Goal: Task Accomplishment & Management: Manage account settings

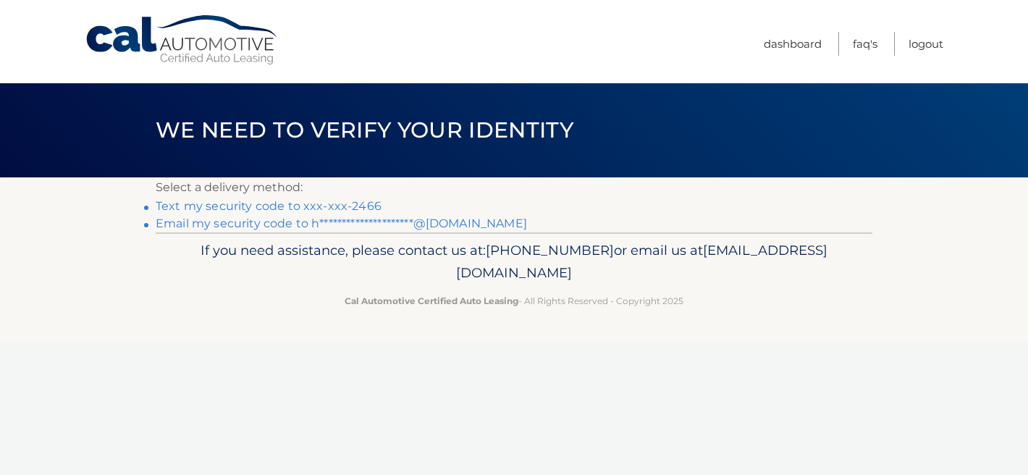
click at [469, 224] on link "**********" at bounding box center [341, 223] width 371 height 14
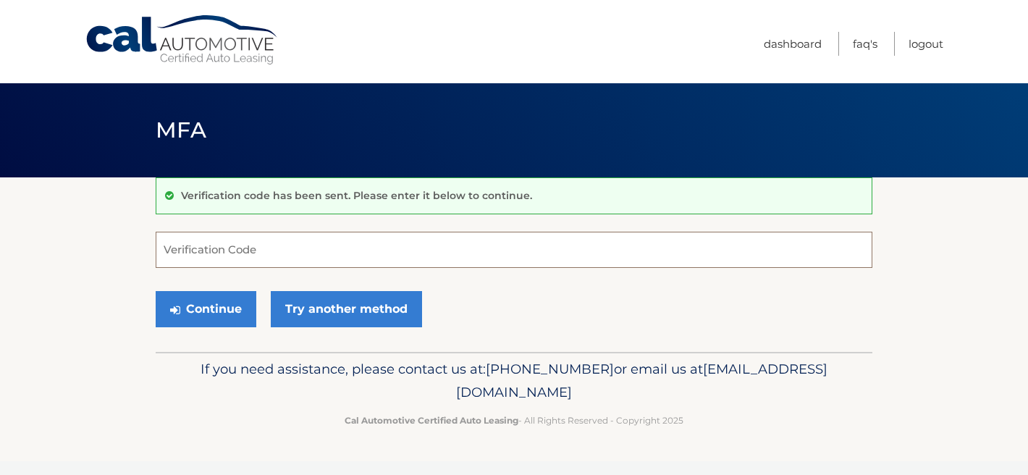
click at [464, 246] on input "Verification Code" at bounding box center [514, 250] width 717 height 36
paste input "341320"
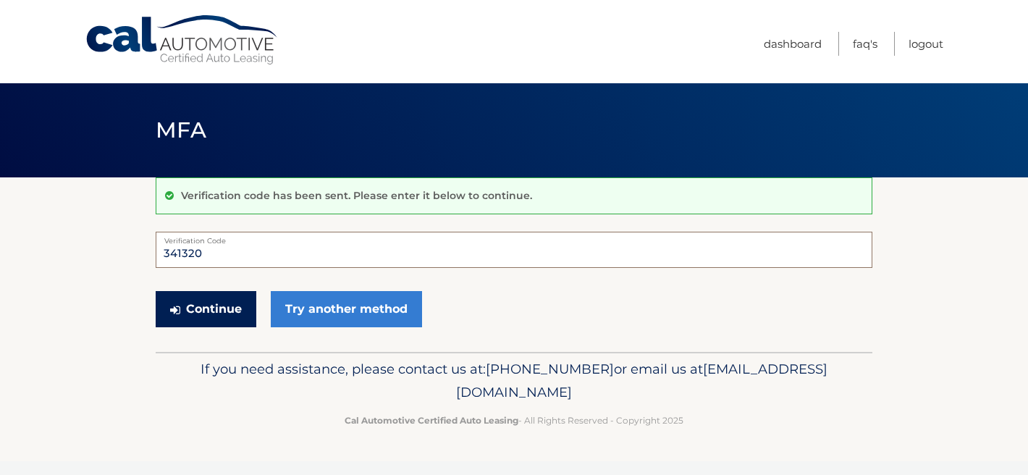
type input "341320"
click at [219, 308] on button "Continue" at bounding box center [206, 309] width 101 height 36
click at [218, 261] on input "341320" at bounding box center [514, 250] width 717 height 36
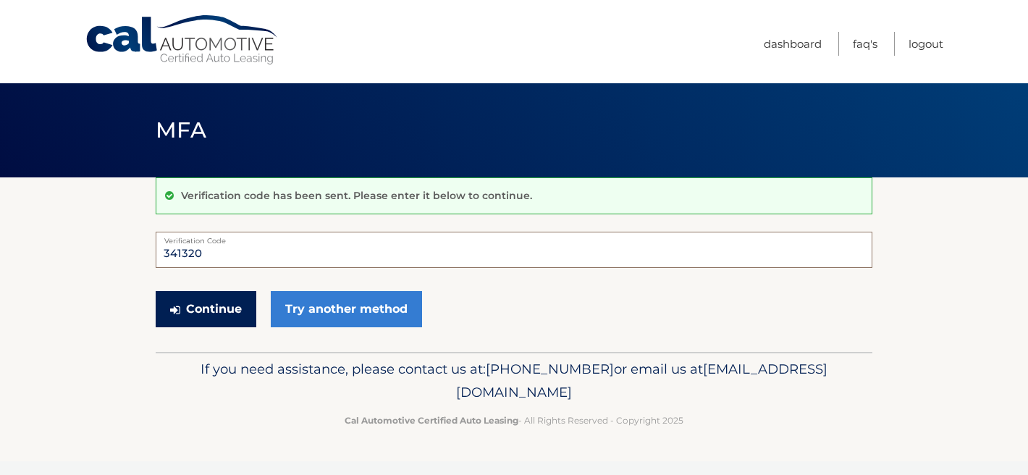
type input "341320"
click at [225, 312] on button "Continue" at bounding box center [206, 309] width 101 height 36
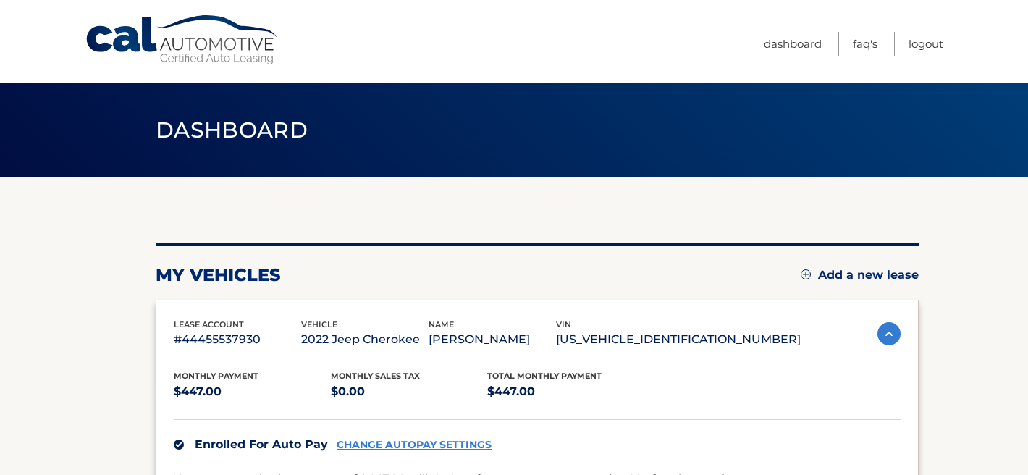
click at [716, 339] on p "1C4PJMCX2ND554846" at bounding box center [678, 339] width 245 height 20
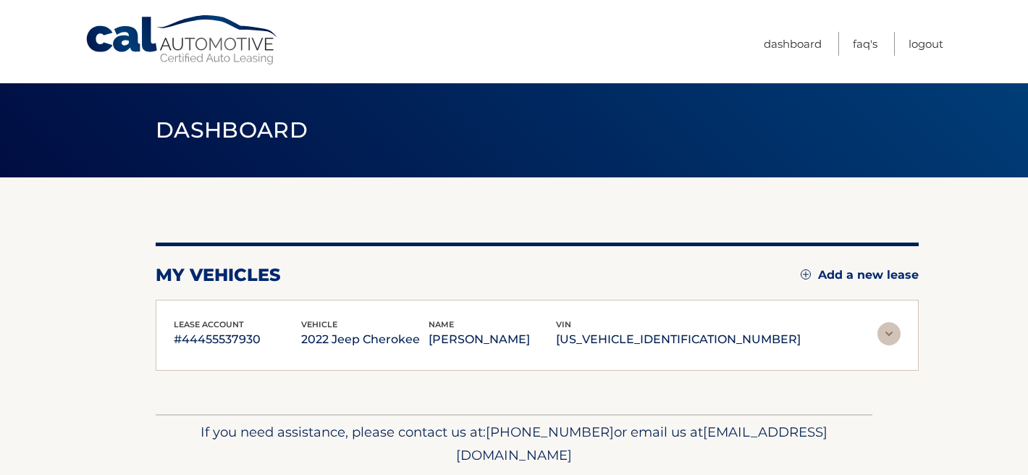
scroll to position [46, 0]
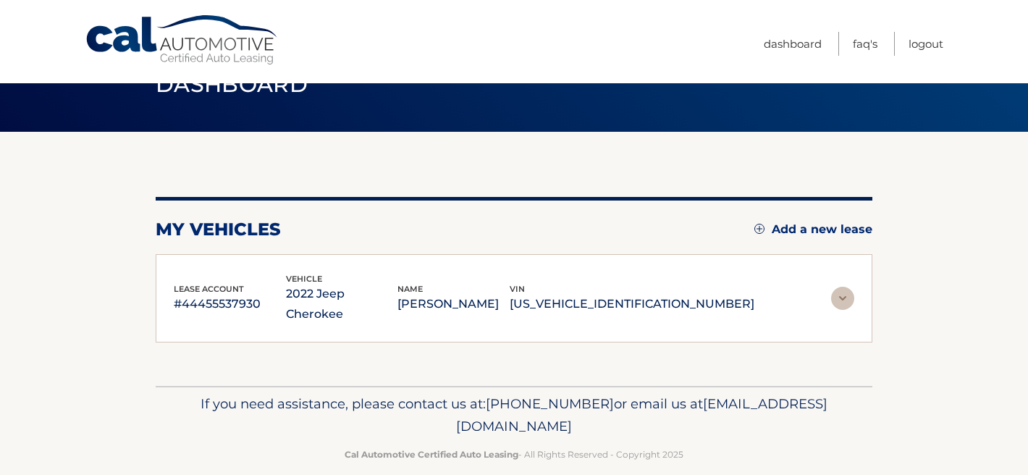
click at [844, 287] on img at bounding box center [842, 298] width 23 height 23
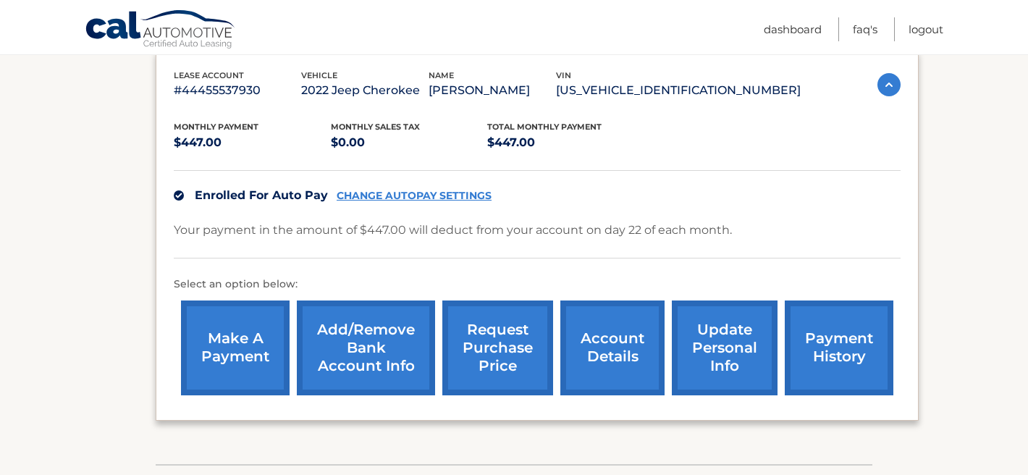
scroll to position [347, 0]
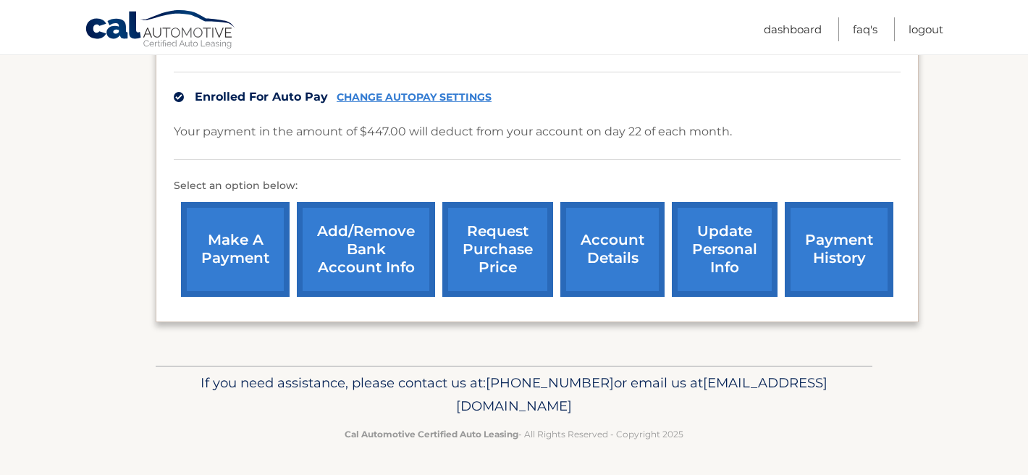
click at [837, 235] on link "payment history" at bounding box center [839, 249] width 109 height 95
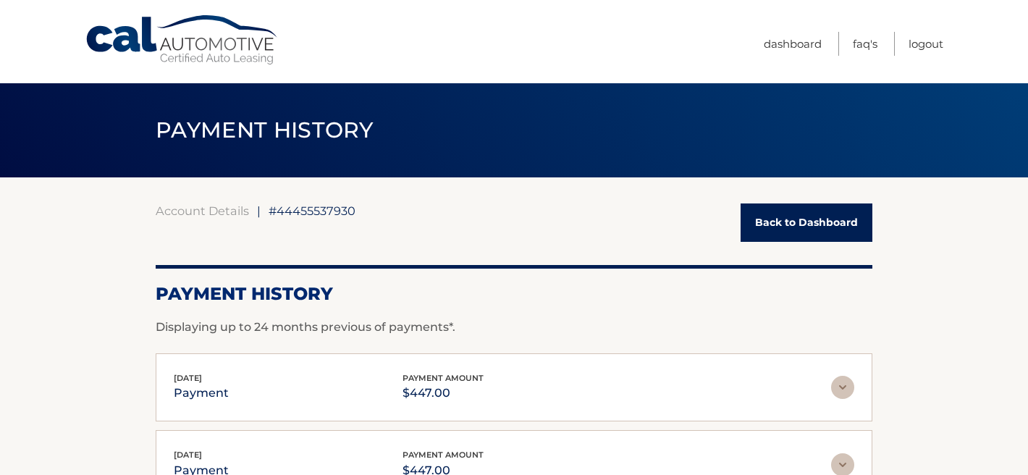
click at [198, 376] on span "[DATE]" at bounding box center [188, 378] width 28 height 10
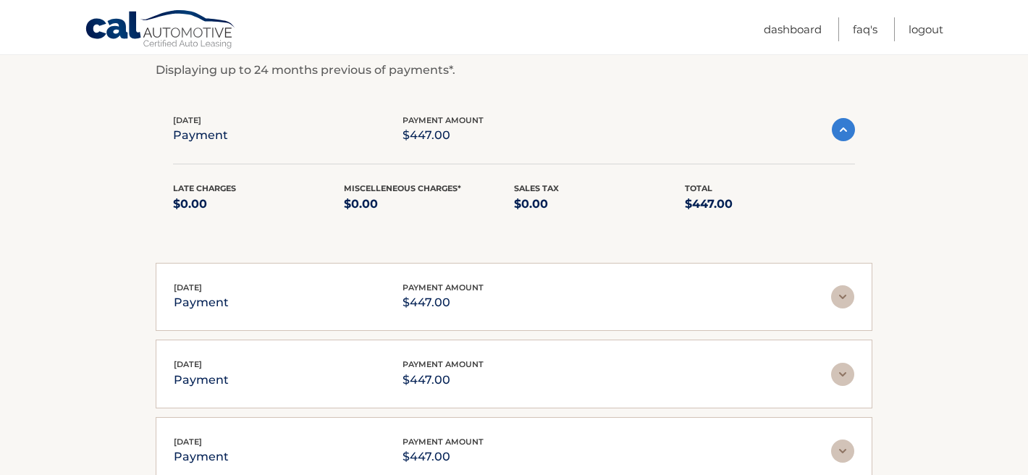
scroll to position [258, 0]
click at [559, 288] on div "[DATE] payment payment amount $447.00" at bounding box center [502, 295] width 657 height 33
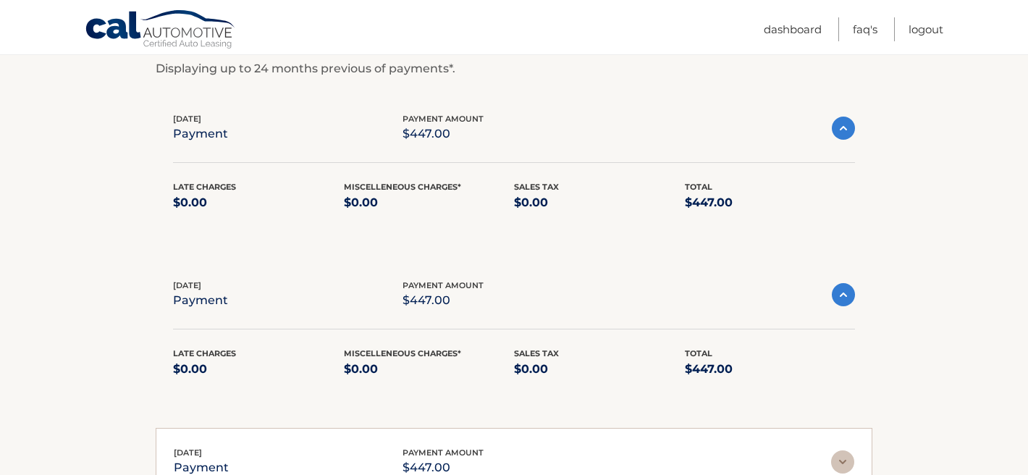
click at [595, 139] on div "[DATE] payment payment amount $447.00" at bounding box center [502, 128] width 659 height 33
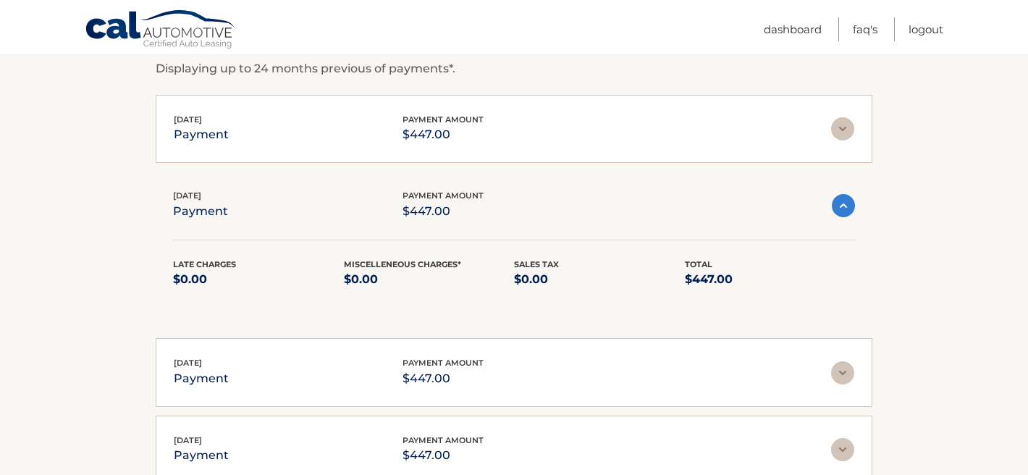
click at [595, 139] on div "Aug 04, 2025 payment payment amount $447.00" at bounding box center [502, 129] width 657 height 33
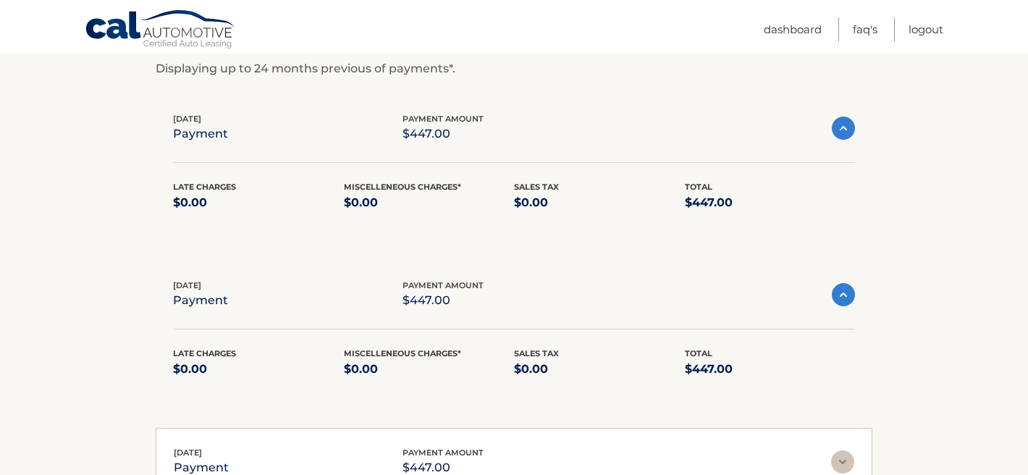
click at [840, 121] on img at bounding box center [843, 128] width 23 height 23
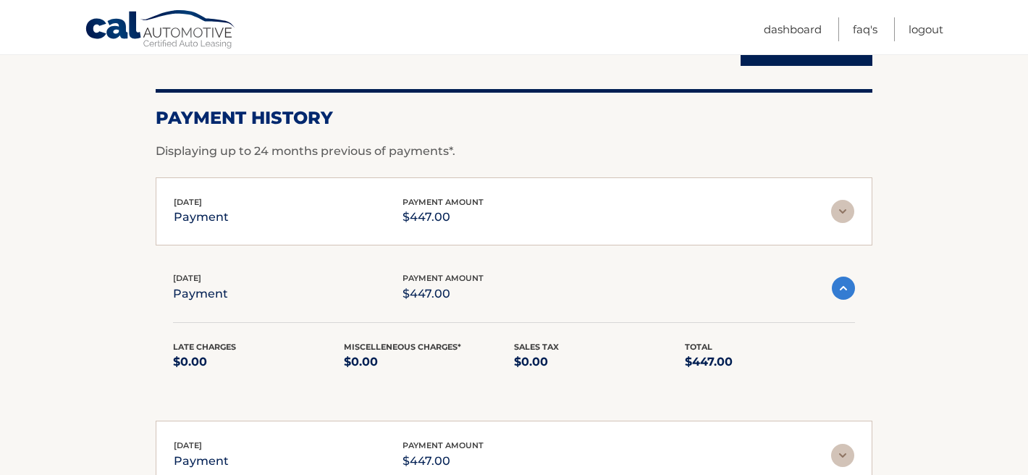
scroll to position [0, 0]
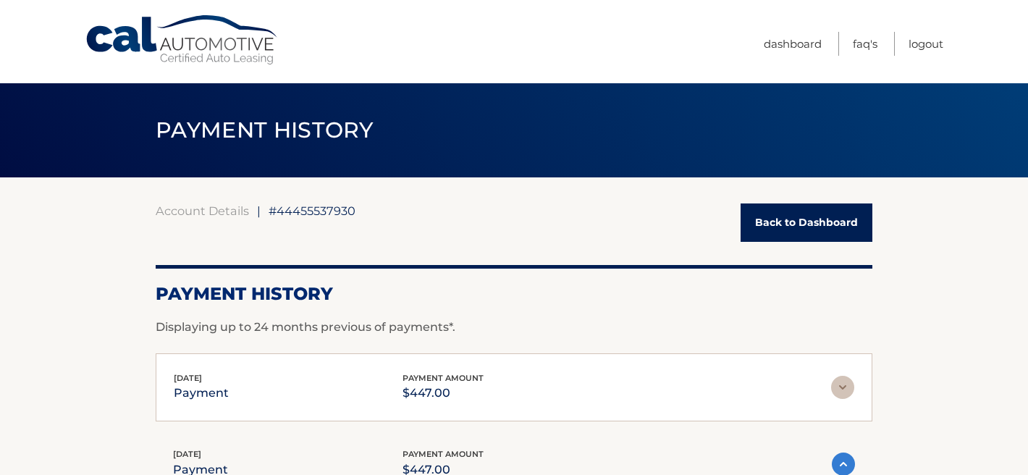
click at [830, 218] on link "Back to Dashboard" at bounding box center [806, 222] width 132 height 38
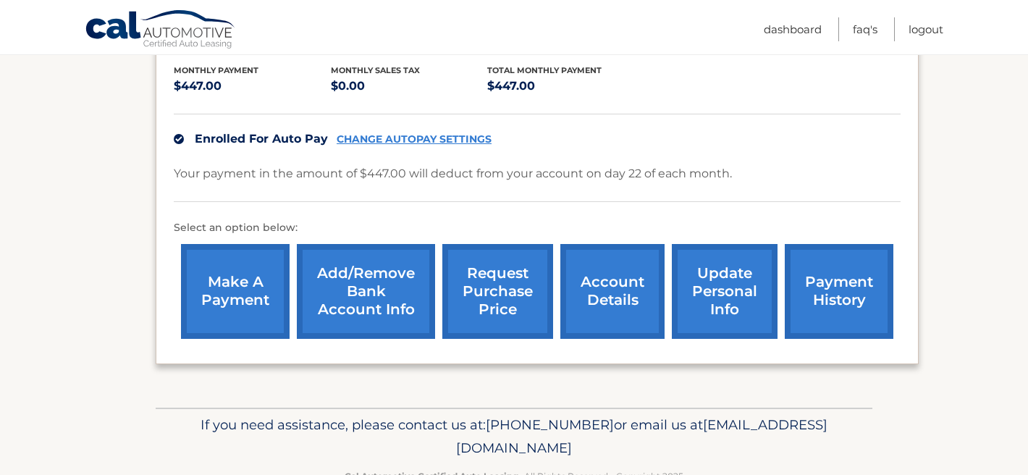
scroll to position [347, 0]
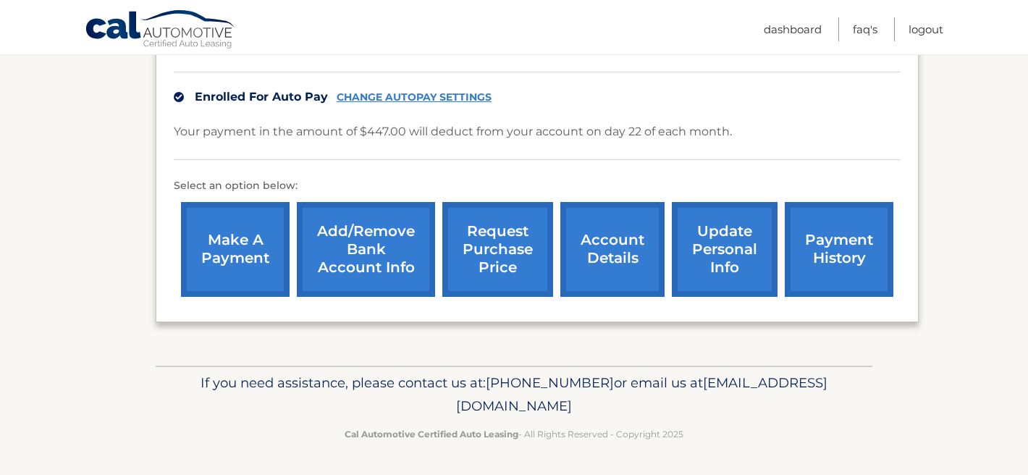
click at [619, 248] on link "account details" at bounding box center [612, 249] width 104 height 95
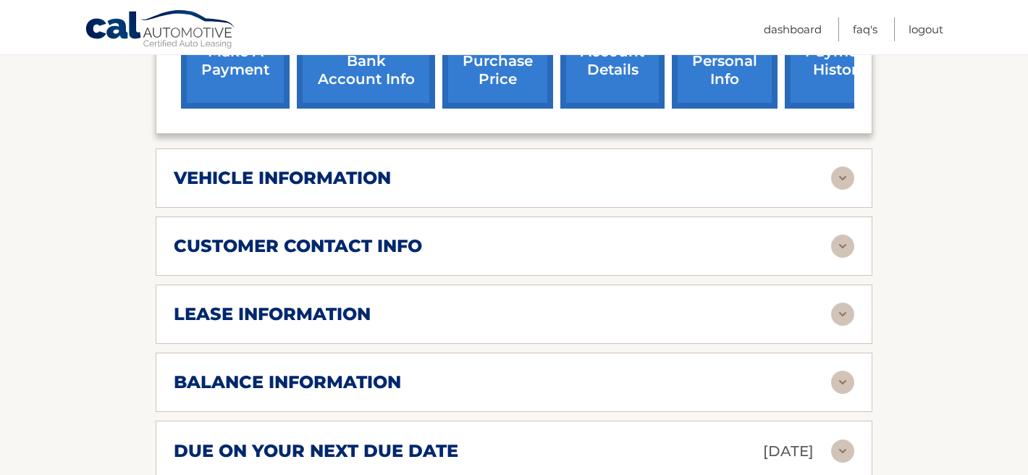
scroll to position [599, 0]
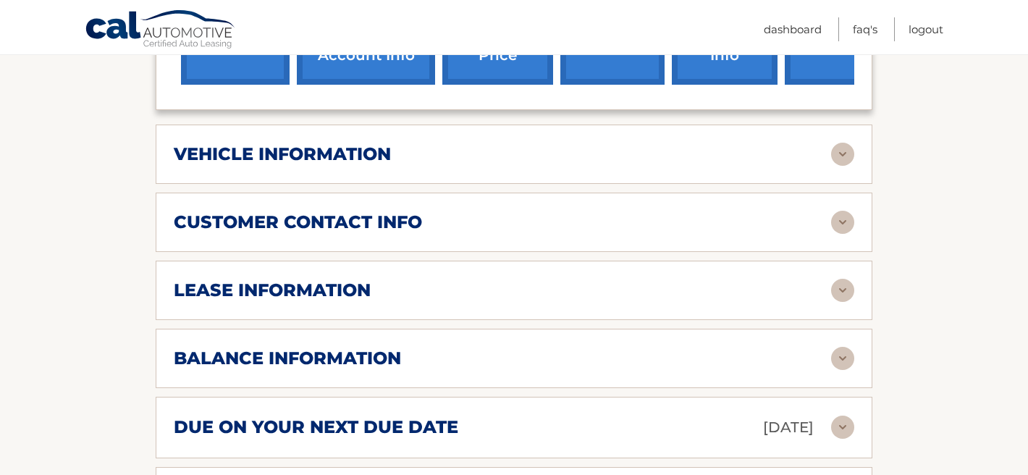
click at [845, 415] on img at bounding box center [842, 426] width 23 height 23
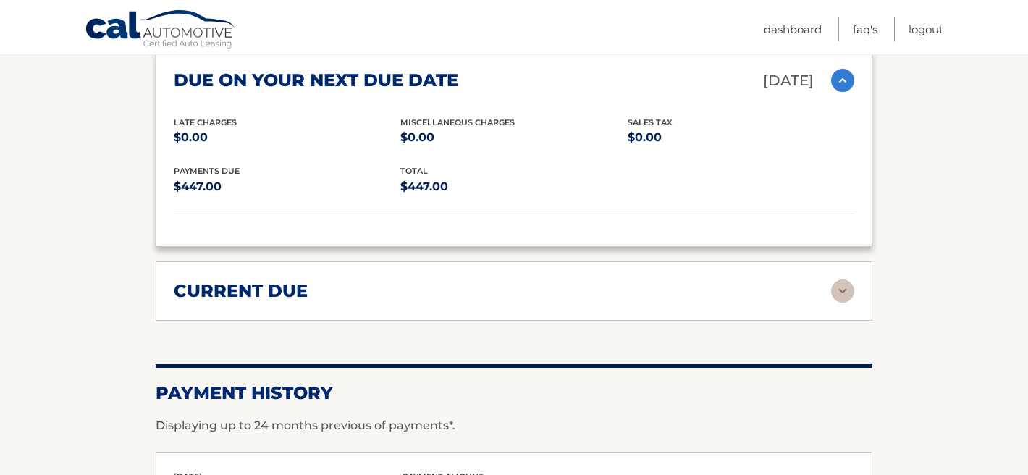
scroll to position [949, 0]
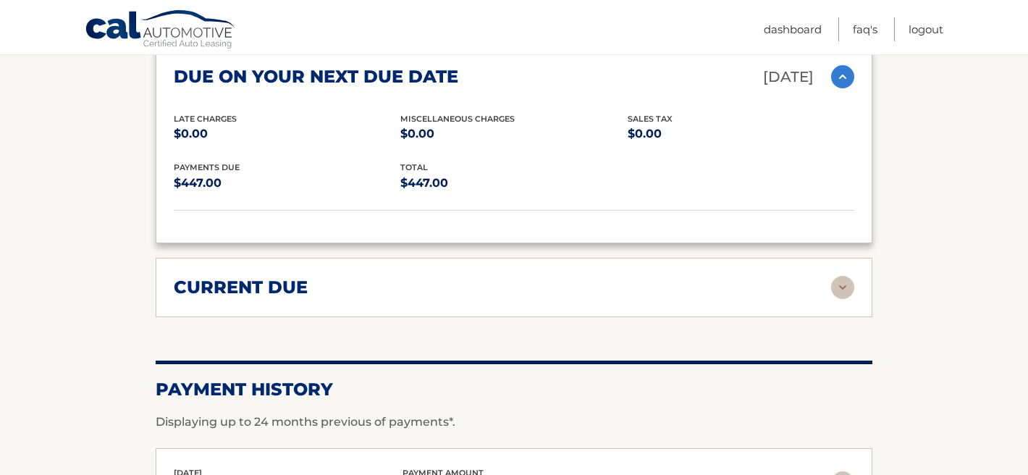
click at [839, 276] on img at bounding box center [842, 287] width 23 height 23
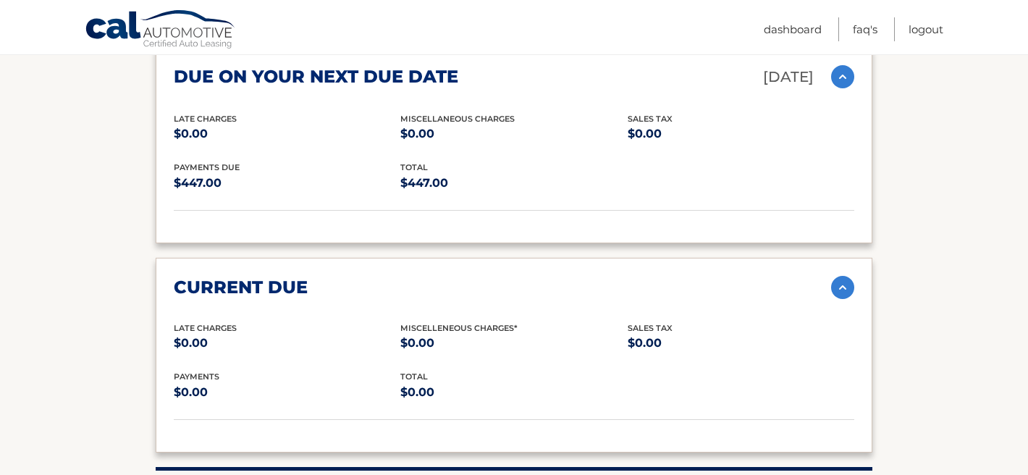
click at [842, 276] on img at bounding box center [842, 287] width 23 height 23
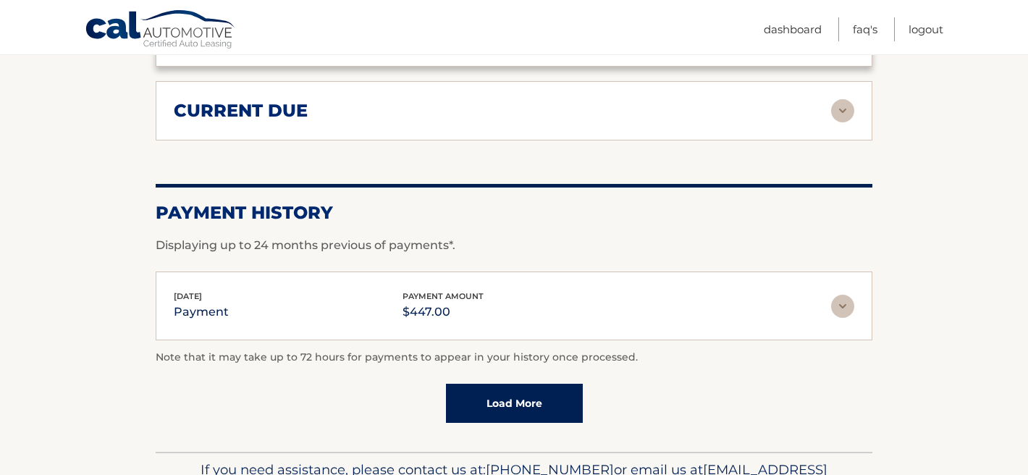
scroll to position [1127, 0]
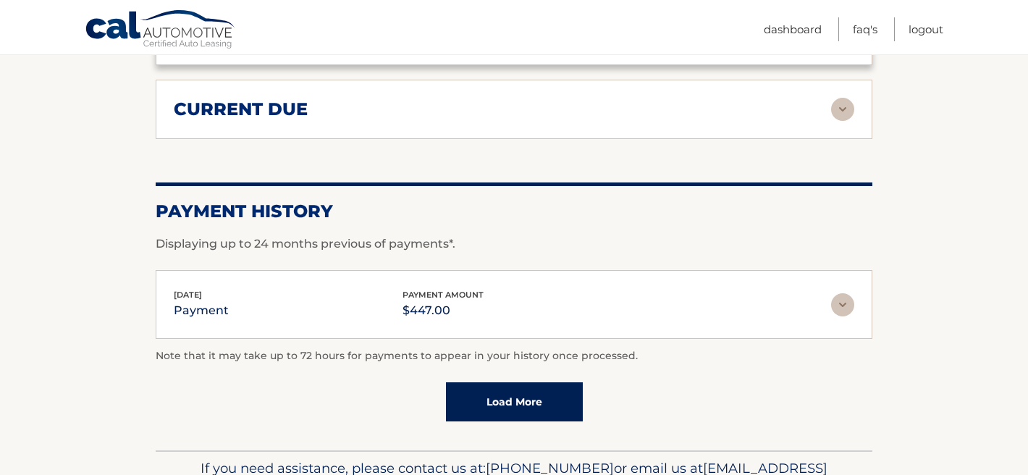
click at [843, 293] on img at bounding box center [842, 304] width 23 height 23
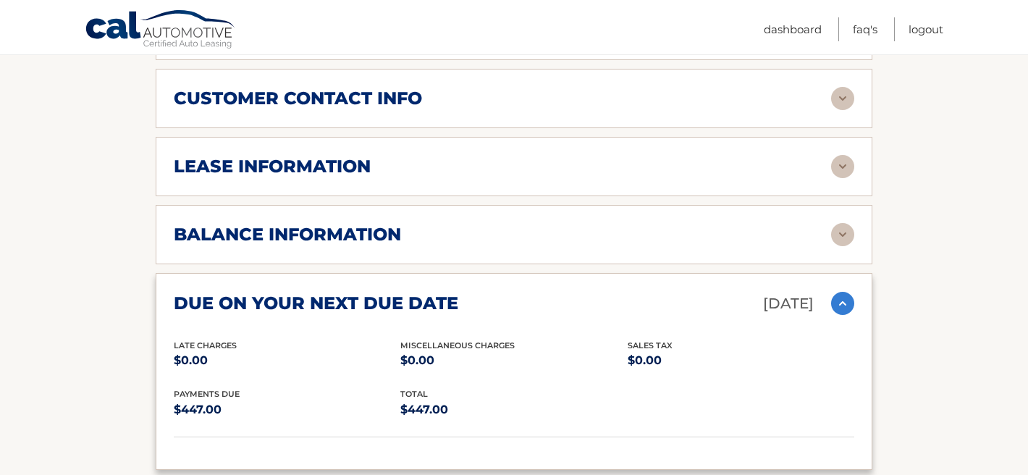
scroll to position [815, 0]
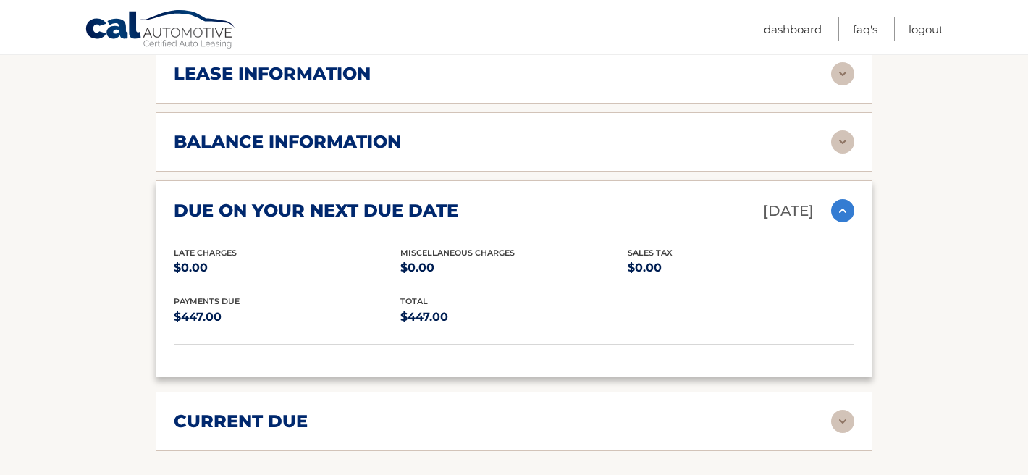
click at [844, 410] on img at bounding box center [842, 421] width 23 height 23
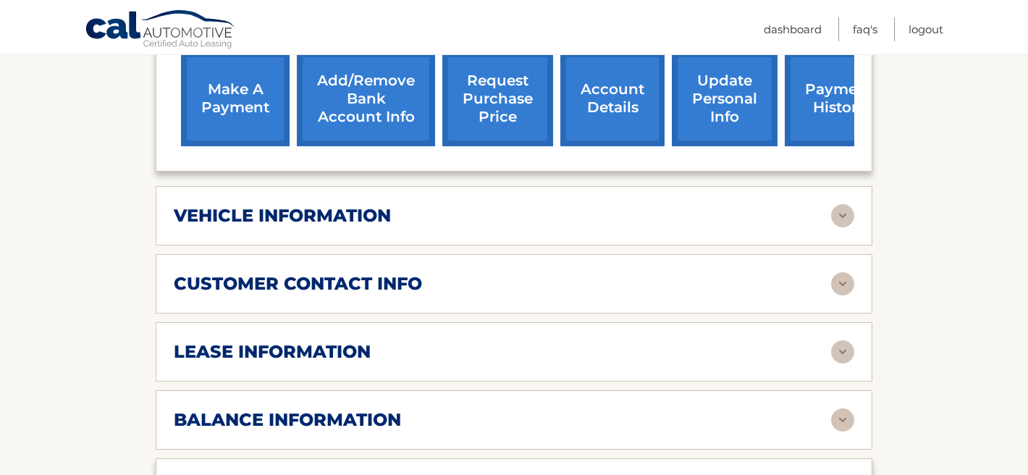
scroll to position [533, 0]
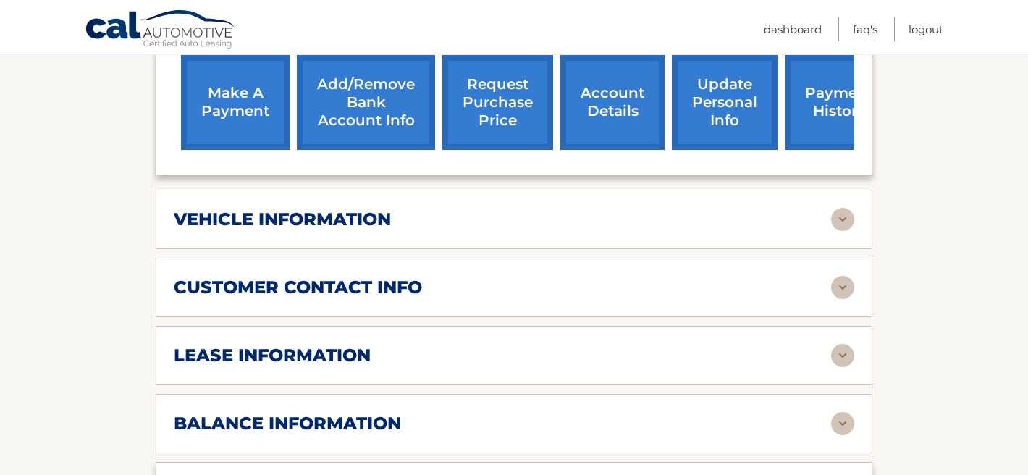
click at [844, 276] on img at bounding box center [842, 287] width 23 height 23
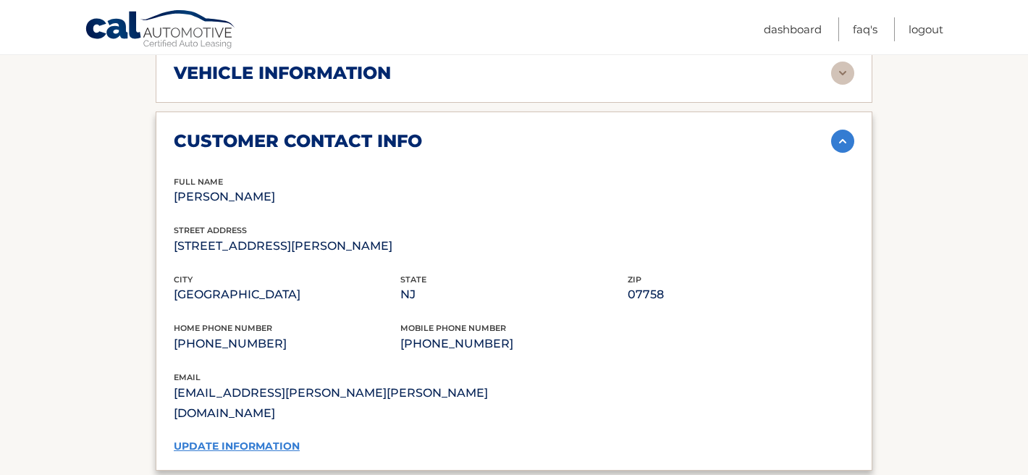
scroll to position [680, 0]
click at [218, 333] on p "(908) 659-4353" at bounding box center [287, 343] width 227 height 20
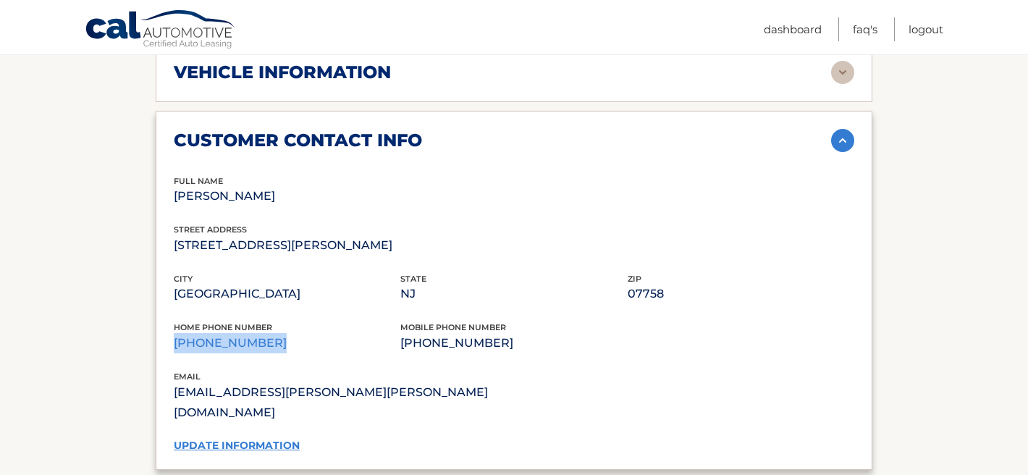
click at [218, 333] on p "(908) 659-4353" at bounding box center [287, 343] width 227 height 20
click at [233, 439] on link "update information" at bounding box center [237, 445] width 126 height 13
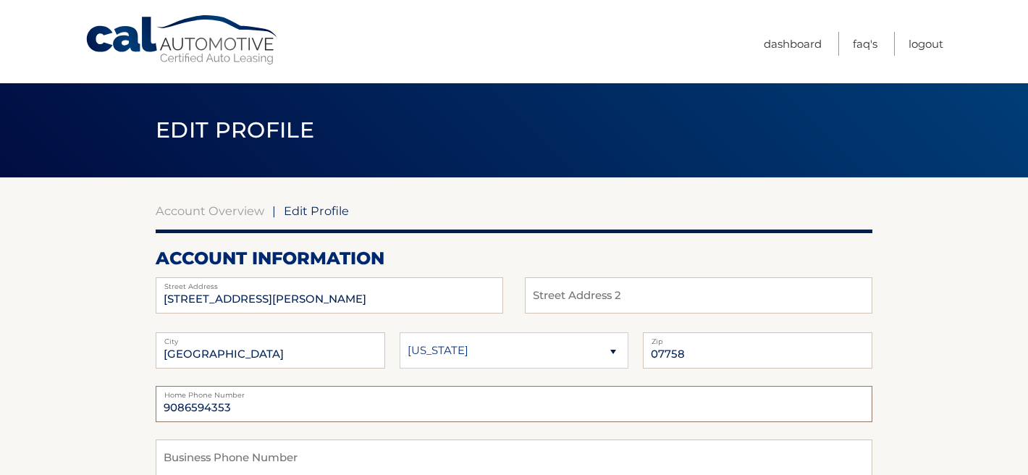
click at [240, 405] on input "9086594353" at bounding box center [514, 404] width 717 height 36
type input "7324702466"
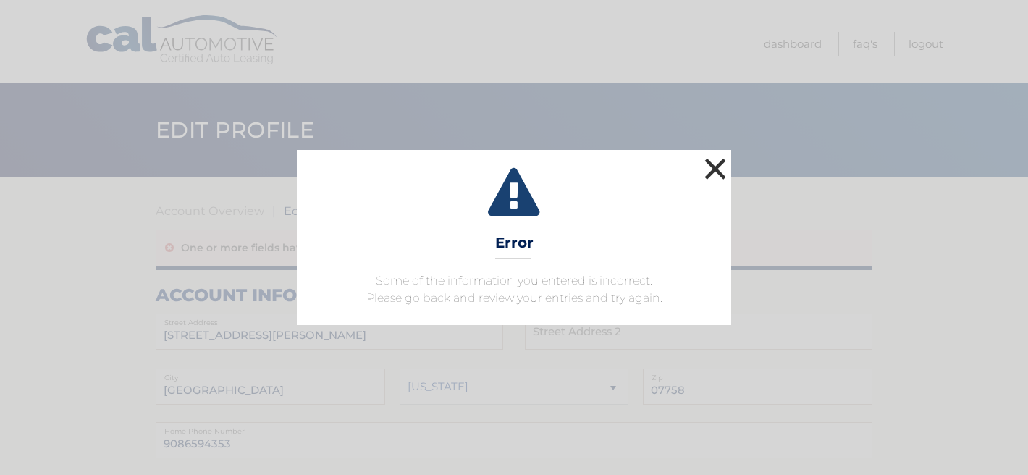
click at [718, 170] on button "×" at bounding box center [715, 168] width 29 height 29
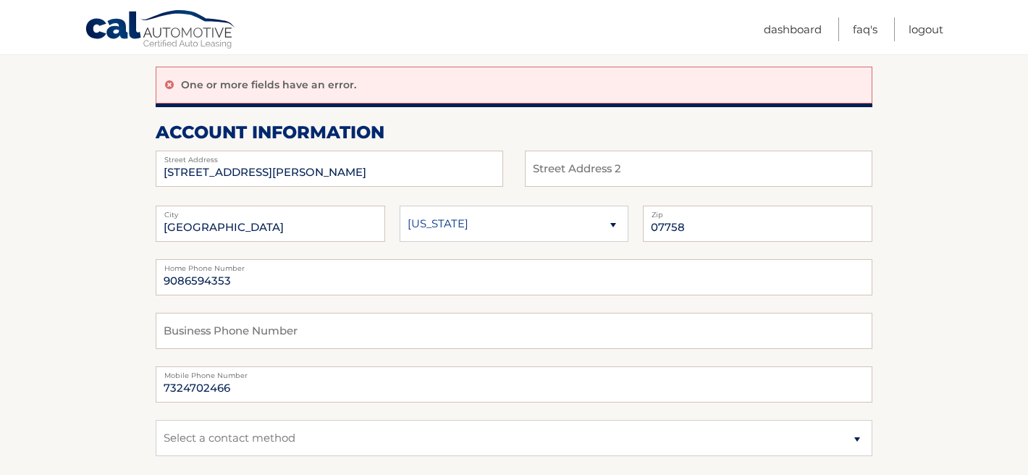
scroll to position [166, 0]
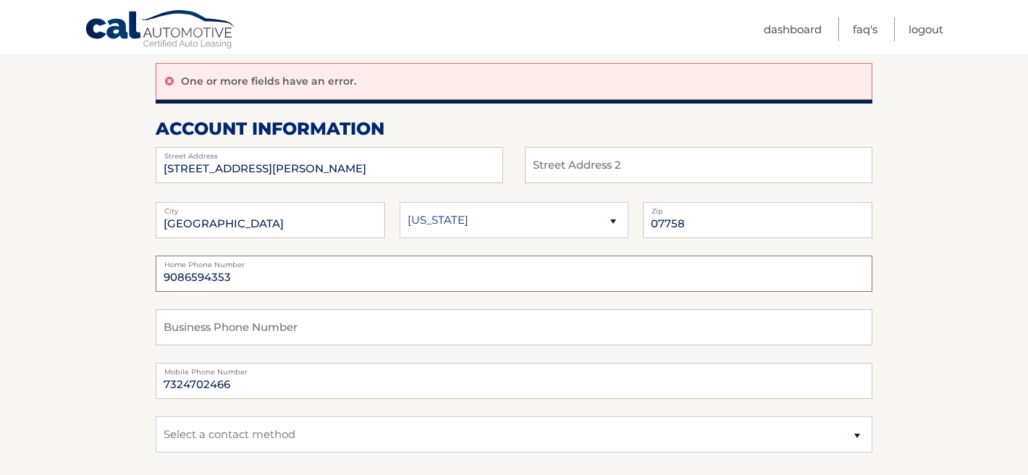
click at [271, 276] on input "9086594353" at bounding box center [514, 274] width 717 height 36
type input "7324702466"
click at [601, 318] on input "text" at bounding box center [514, 327] width 717 height 36
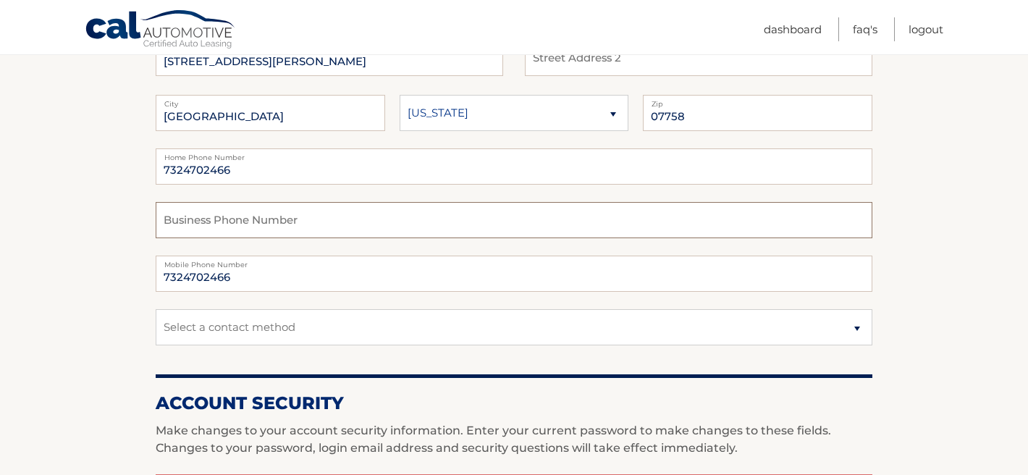
scroll to position [297, 0]
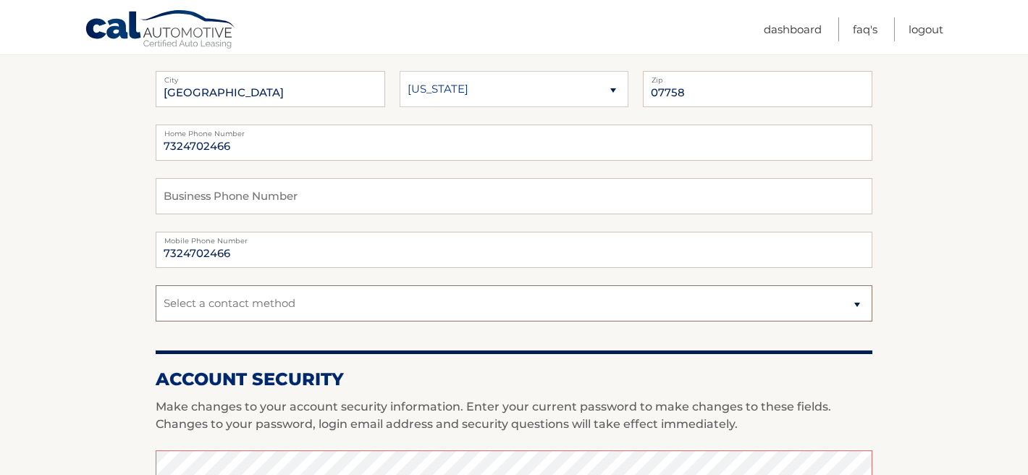
click at [609, 305] on select "Select a contact method Mobile Home" at bounding box center [514, 303] width 717 height 36
select select "1"
click at [156, 285] on select "Select a contact method Mobile Home" at bounding box center [514, 303] width 717 height 36
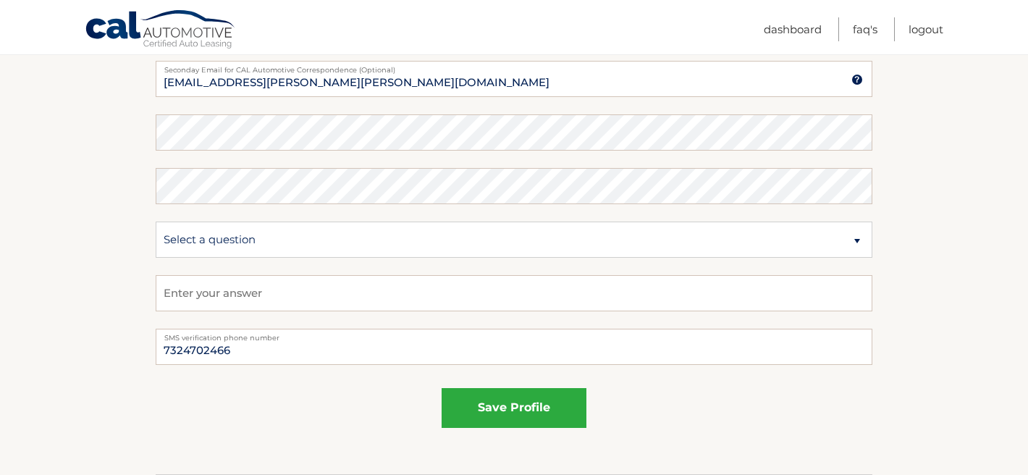
scroll to position [798, 0]
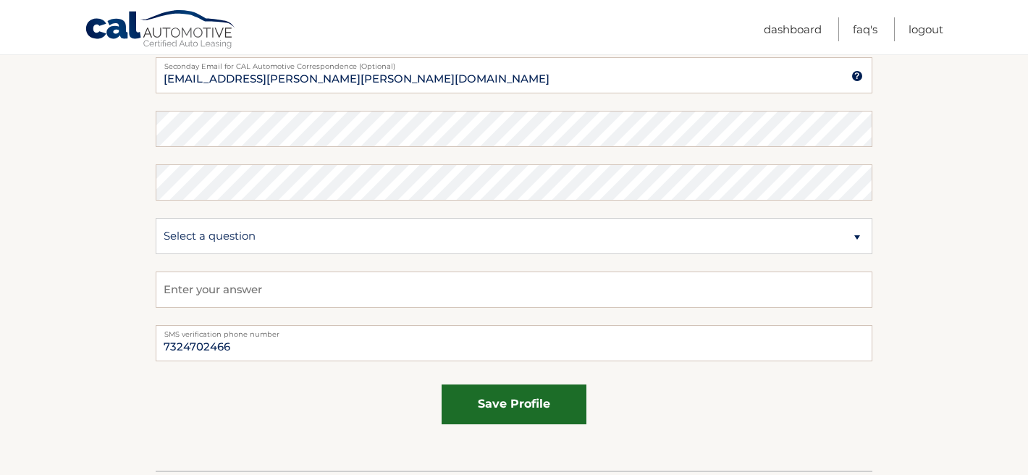
click at [531, 405] on button "save profile" at bounding box center [514, 404] width 145 height 40
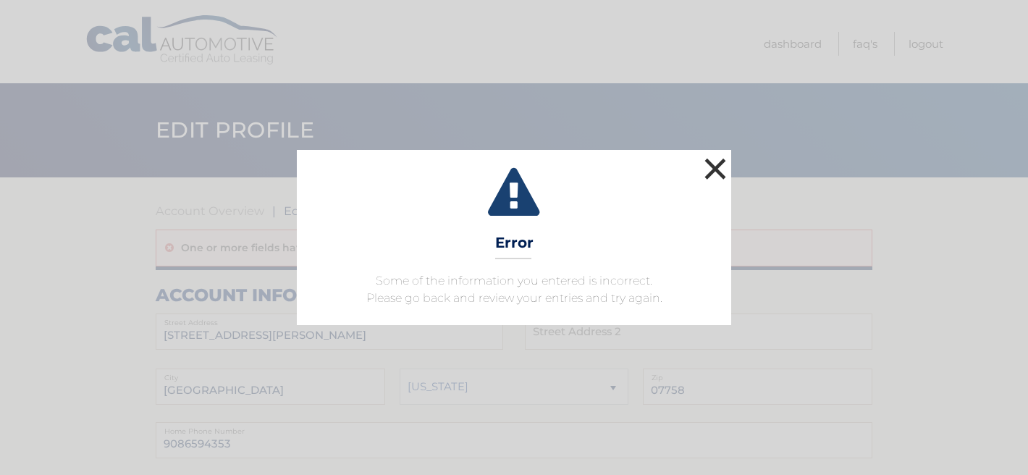
click at [719, 164] on button "×" at bounding box center [715, 168] width 29 height 29
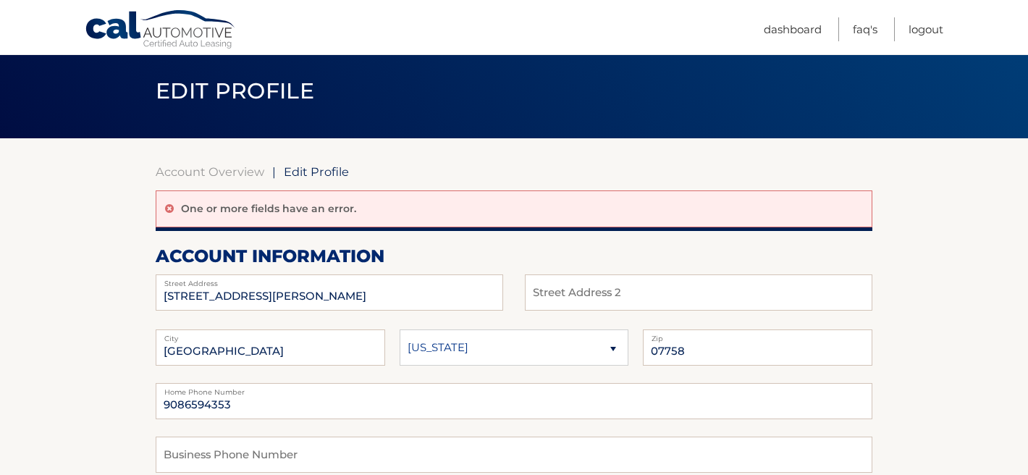
scroll to position [61, 0]
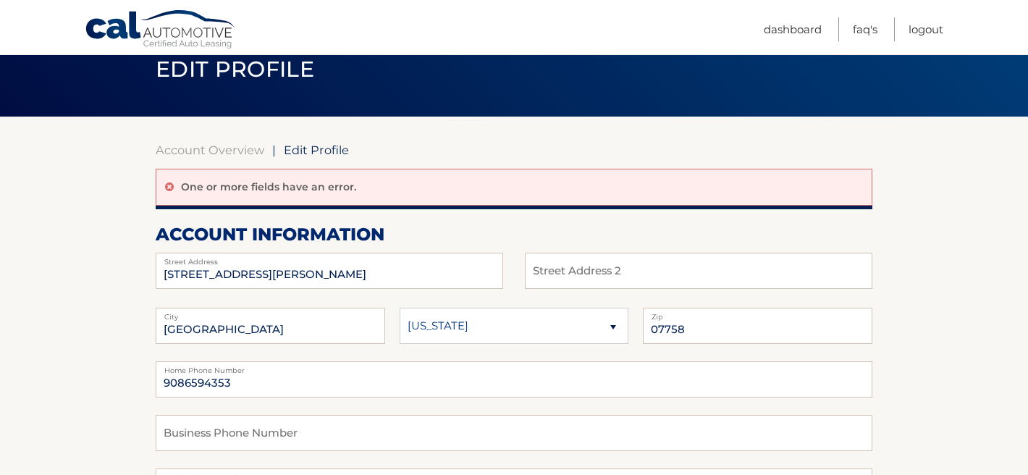
click at [322, 150] on span "Edit Profile" at bounding box center [316, 150] width 65 height 14
click at [279, 374] on input "9086594353" at bounding box center [514, 379] width 717 height 36
click at [271, 384] on input "9086594353" at bounding box center [514, 379] width 717 height 36
type input "7324702466"
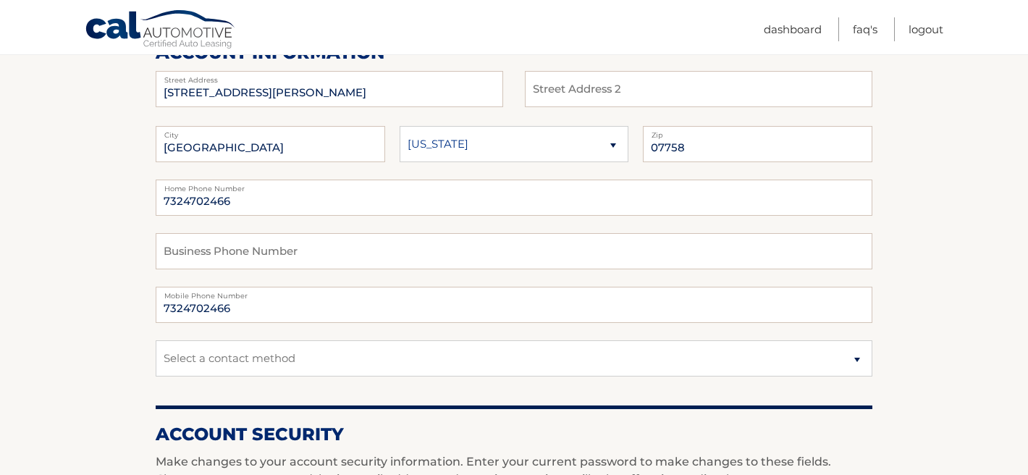
scroll to position [248, 0]
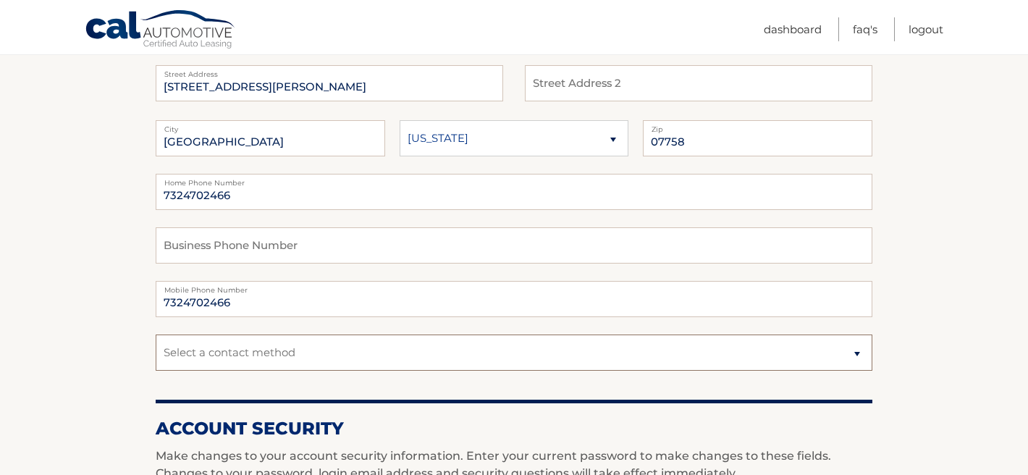
click at [467, 366] on select "Select a contact method Mobile Home" at bounding box center [514, 352] width 717 height 36
select select "1"
click at [156, 334] on select "Select a contact method Mobile Home" at bounding box center [514, 352] width 717 height 36
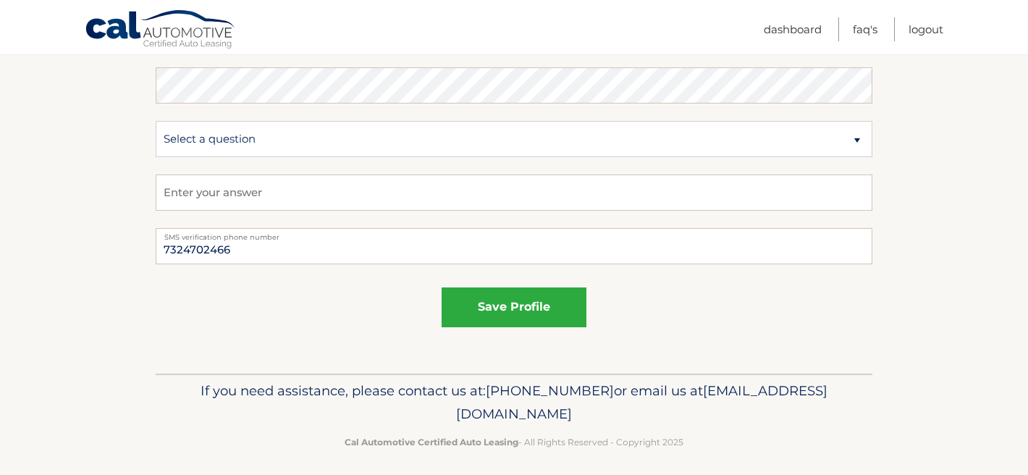
scroll to position [903, 0]
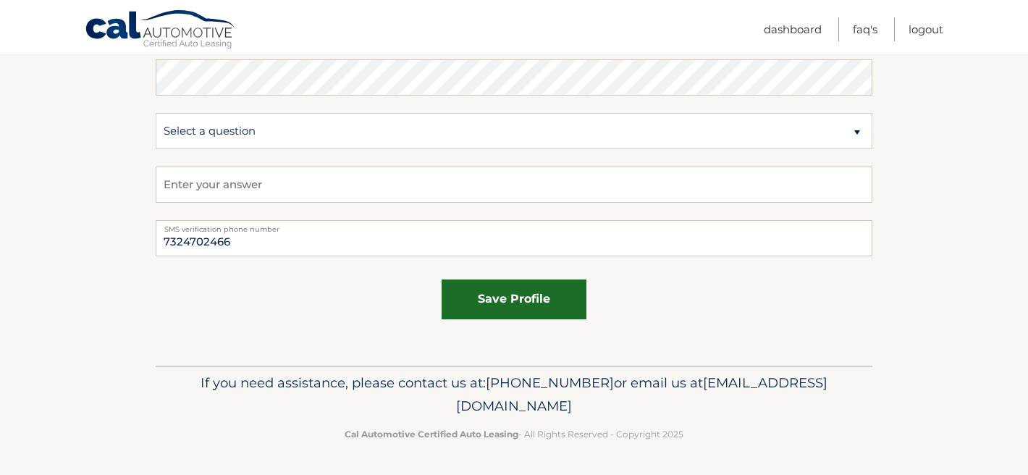
click at [541, 298] on button "save profile" at bounding box center [514, 299] width 145 height 40
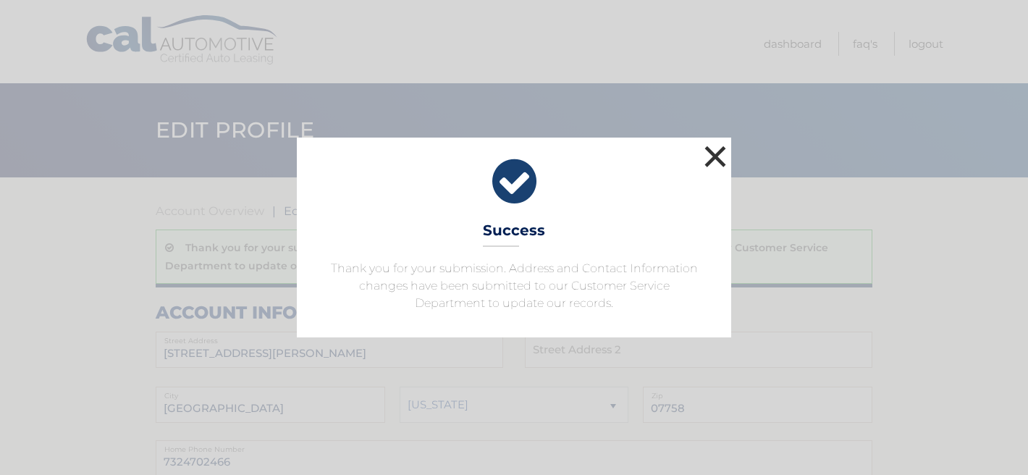
click at [717, 151] on button "×" at bounding box center [715, 156] width 29 height 29
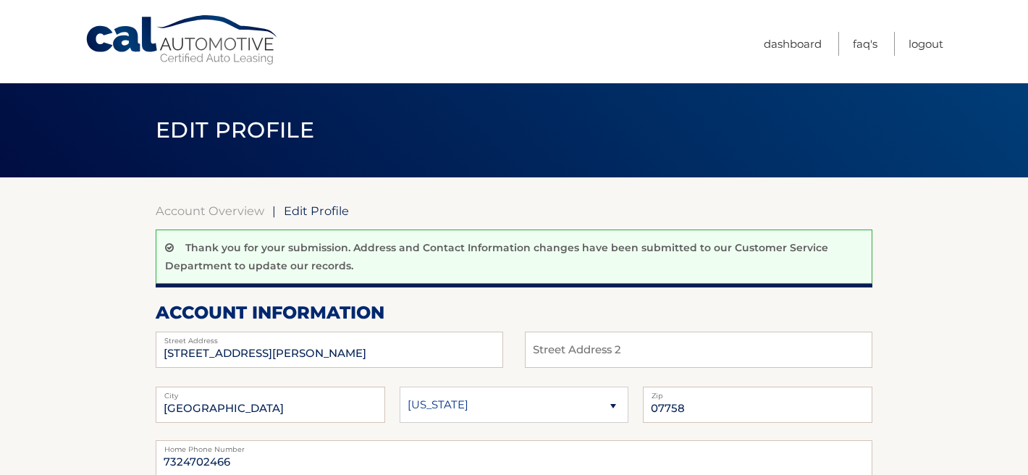
click at [782, 243] on p "Thank you for your submission. Address and Contact Information changes have bee…" at bounding box center [496, 256] width 663 height 31
click at [791, 43] on link "Dashboard" at bounding box center [793, 44] width 58 height 24
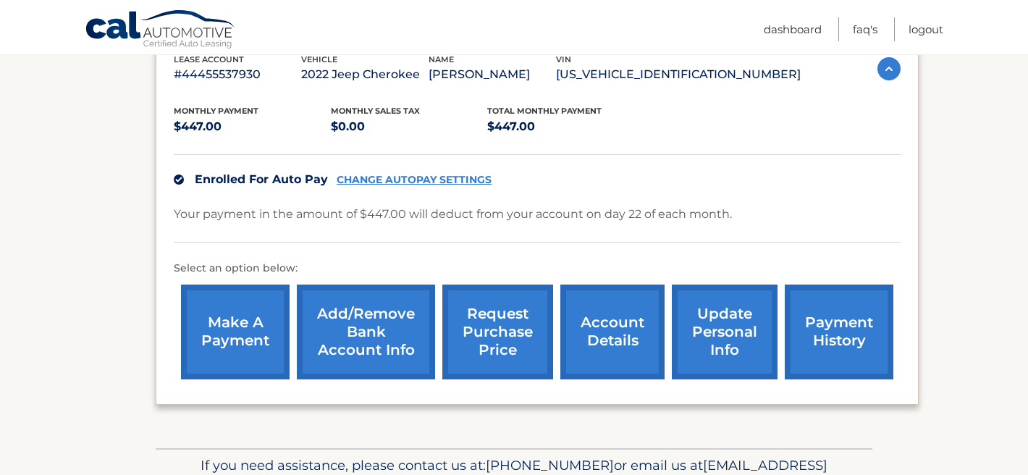
scroll to position [347, 0]
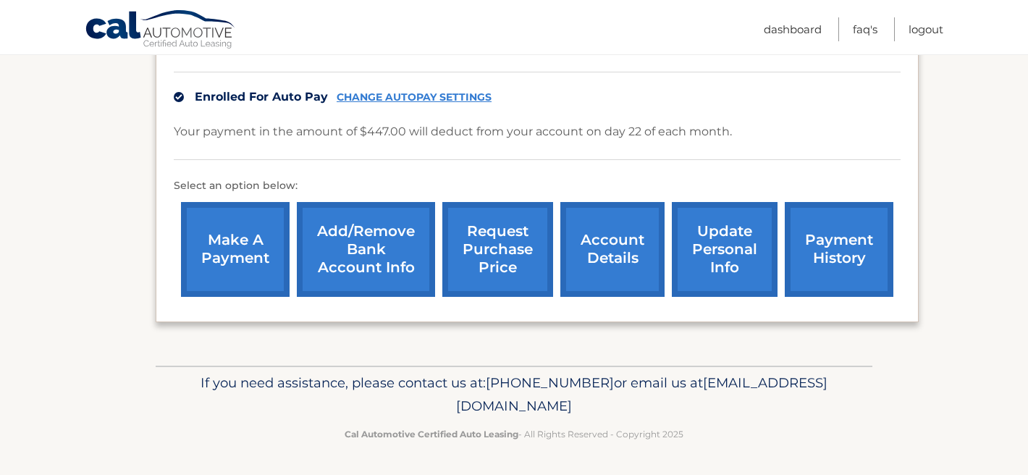
click at [536, 261] on link "request purchase price" at bounding box center [497, 249] width 111 height 95
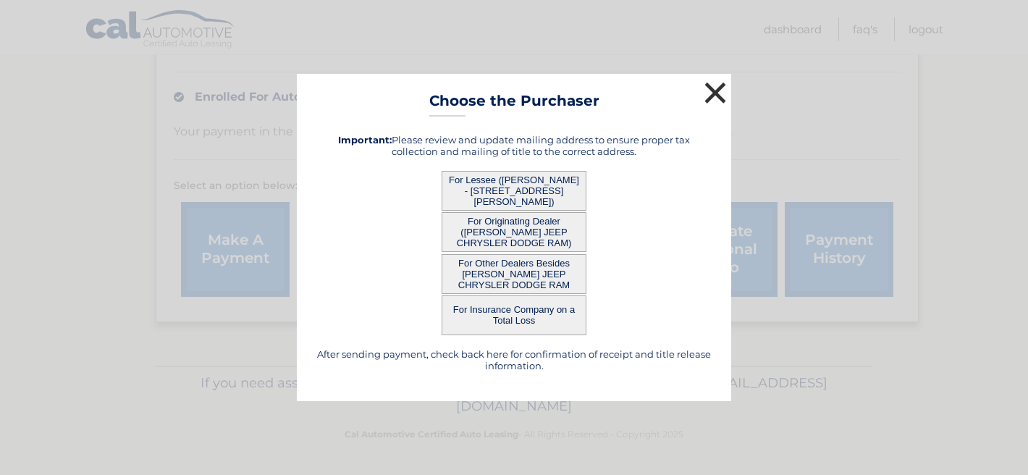
click at [709, 82] on button "×" at bounding box center [715, 92] width 29 height 29
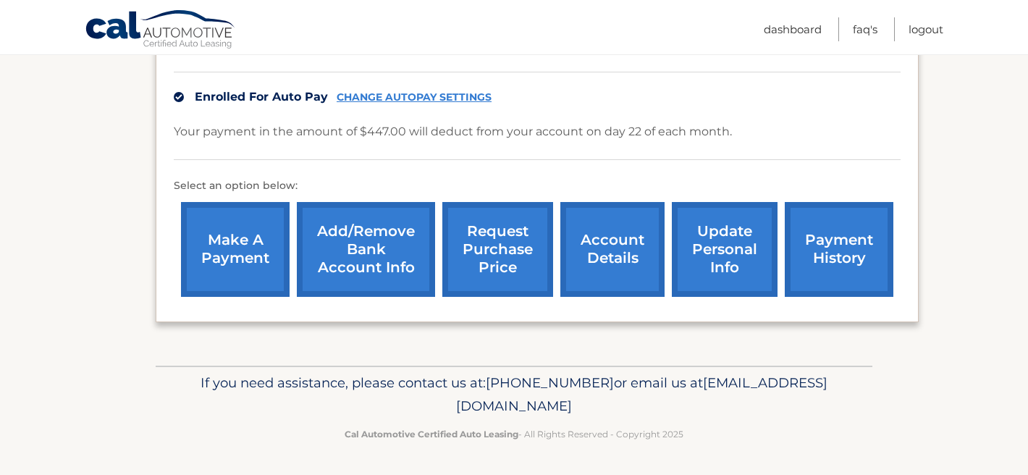
click at [512, 248] on link "request purchase price" at bounding box center [497, 249] width 111 height 95
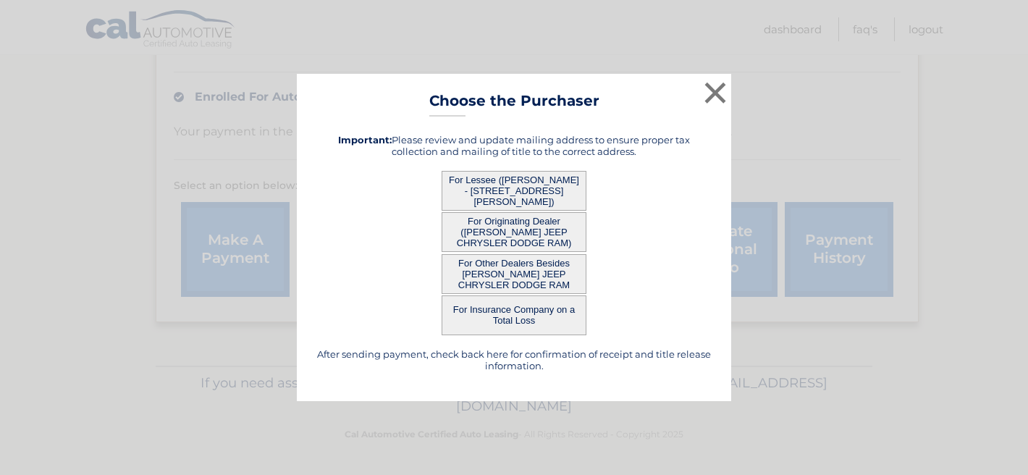
click at [529, 192] on button "For Lessee ([PERSON_NAME] - [STREET_ADDRESS][PERSON_NAME])" at bounding box center [514, 191] width 145 height 40
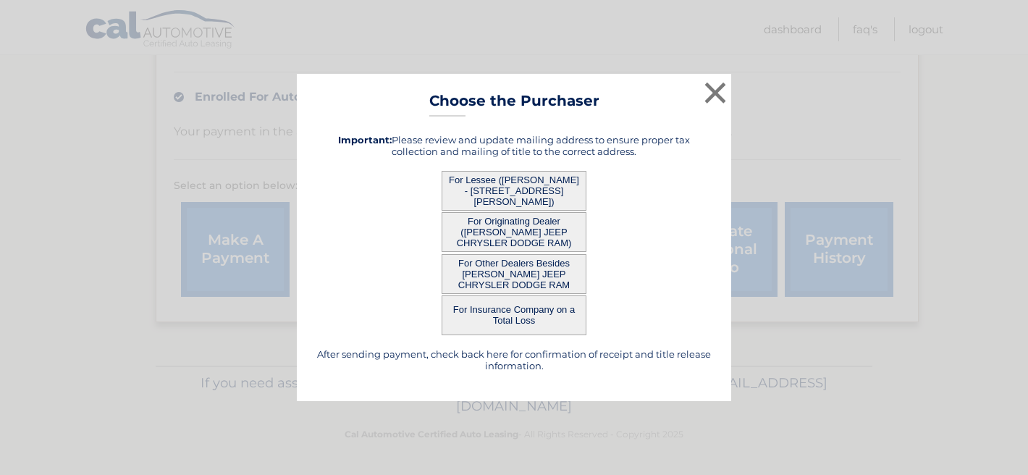
click at [529, 192] on button "For Lessee ([PERSON_NAME] - [STREET_ADDRESS][PERSON_NAME])" at bounding box center [514, 191] width 145 height 40
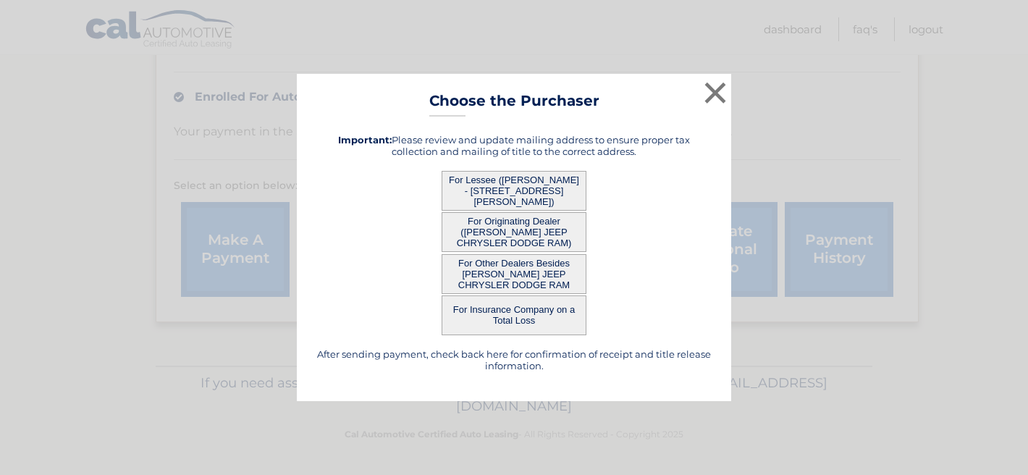
click at [529, 192] on button "For Lessee ([PERSON_NAME] - [STREET_ADDRESS][PERSON_NAME])" at bounding box center [514, 191] width 145 height 40
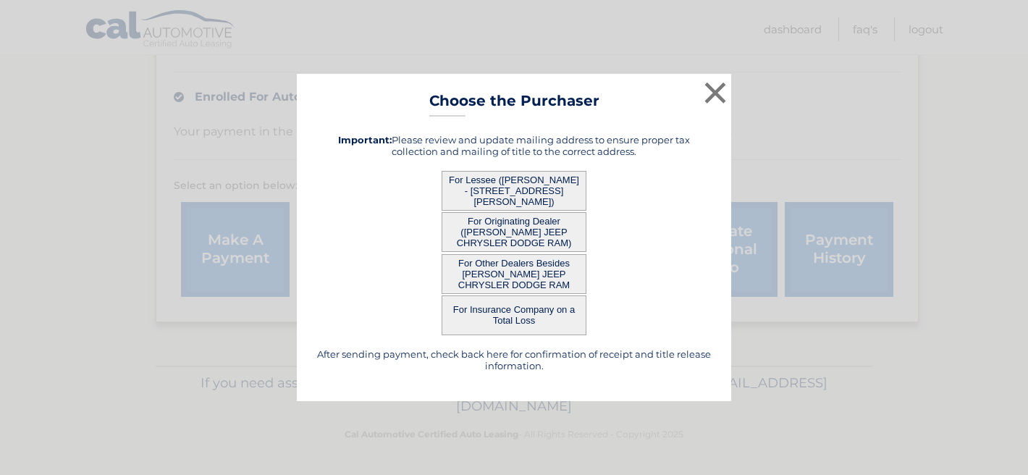
click at [529, 192] on button "For Lessee ([PERSON_NAME] - [STREET_ADDRESS][PERSON_NAME])" at bounding box center [514, 191] width 145 height 40
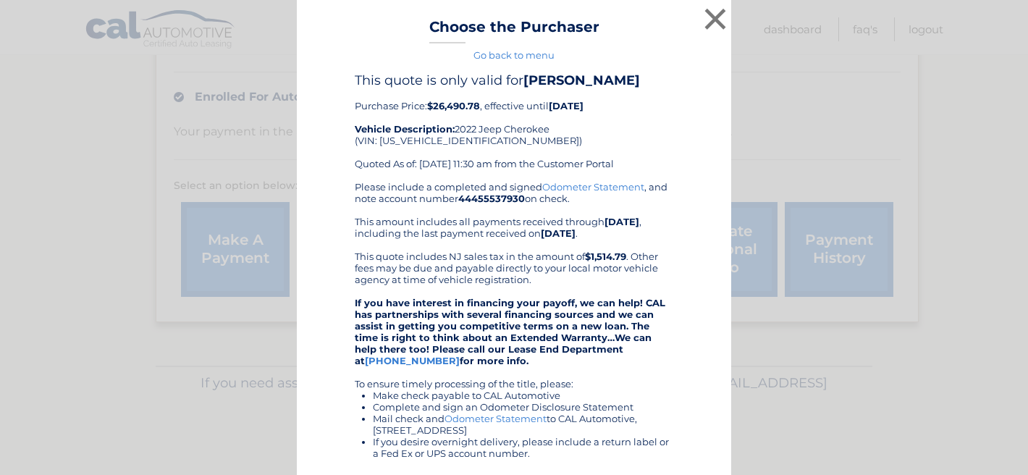
click at [518, 229] on div "Please include a completed and signed Odometer Statement , and note account num…" at bounding box center [514, 378] width 318 height 394
click at [475, 219] on div "Please include a completed and signed Odometer Statement , and note account num…" at bounding box center [514, 378] width 318 height 394
click at [476, 236] on div "Please include a completed and signed Odometer Statement , and note account num…" at bounding box center [514, 378] width 318 height 394
click at [468, 247] on div "Please include a completed and signed Odometer Statement , and note account num…" at bounding box center [514, 378] width 318 height 394
click at [465, 297] on strong "If you have interest in financing your payoff, we can help! CAL has partnership…" at bounding box center [510, 331] width 311 height 69
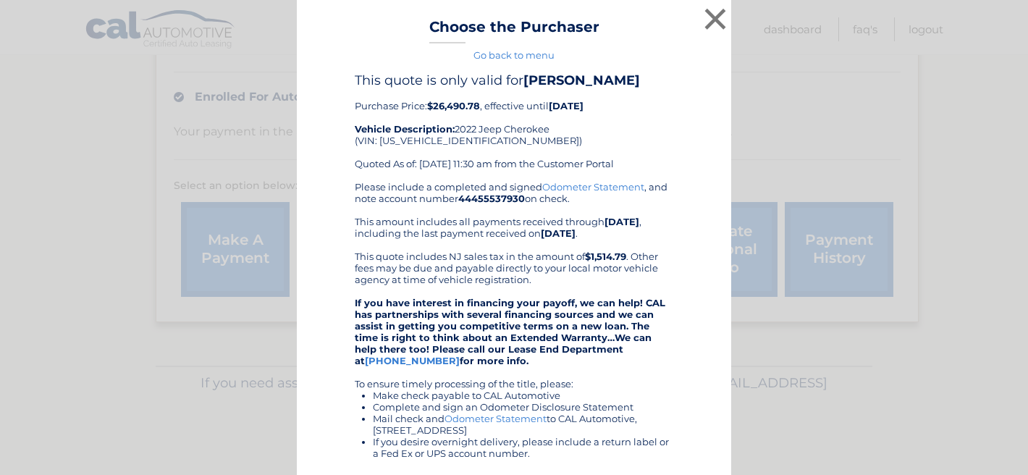
click at [647, 321] on strong "If you have interest in financing your payoff, we can help! CAL has partnership…" at bounding box center [510, 331] width 311 height 69
click at [537, 381] on div "Please include a completed and signed Odometer Statement , and note account num…" at bounding box center [514, 378] width 318 height 394
click at [611, 78] on b "[PERSON_NAME]" at bounding box center [581, 80] width 117 height 16
drag, startPoint x: 431, startPoint y: 107, endPoint x: 483, endPoint y: 108, distance: 52.1
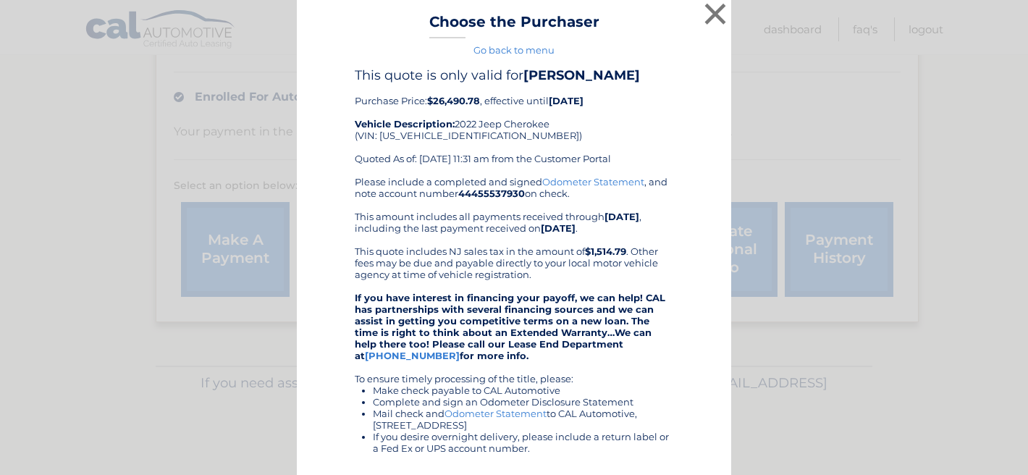
click at [472, 101] on b "$26,490.78" at bounding box center [453, 101] width 53 height 12
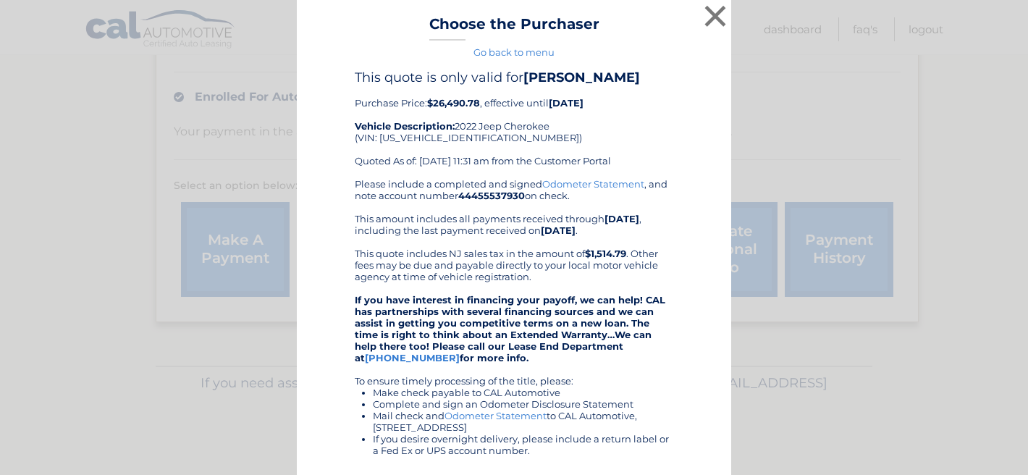
scroll to position [5, 0]
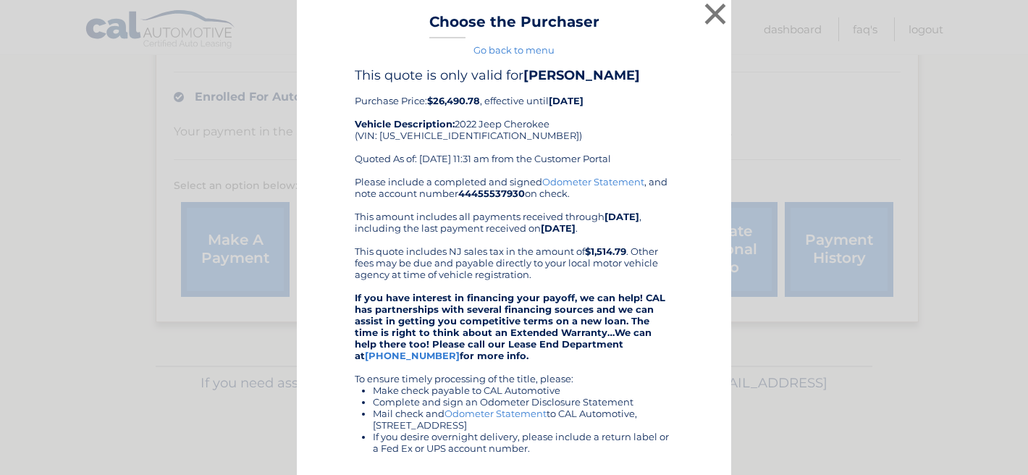
click at [526, 48] on link "Go back to menu" at bounding box center [513, 50] width 81 height 12
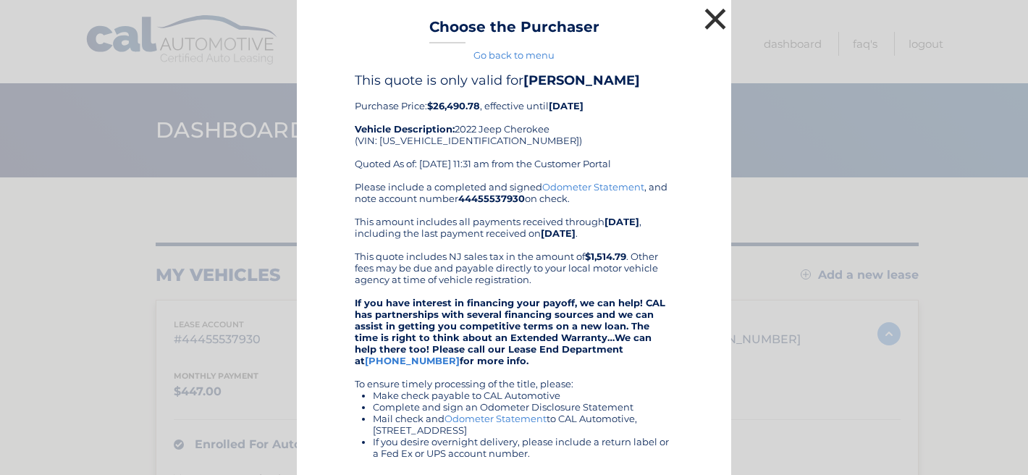
click at [716, 14] on button "×" at bounding box center [715, 18] width 29 height 29
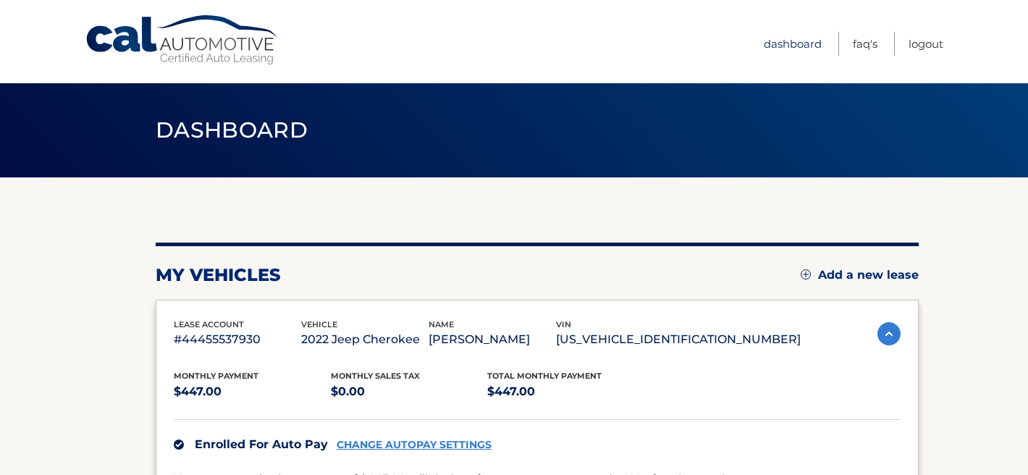
click at [782, 38] on link "Dashboard" at bounding box center [793, 44] width 58 height 24
click at [782, 43] on link "Dashboard" at bounding box center [793, 44] width 58 height 24
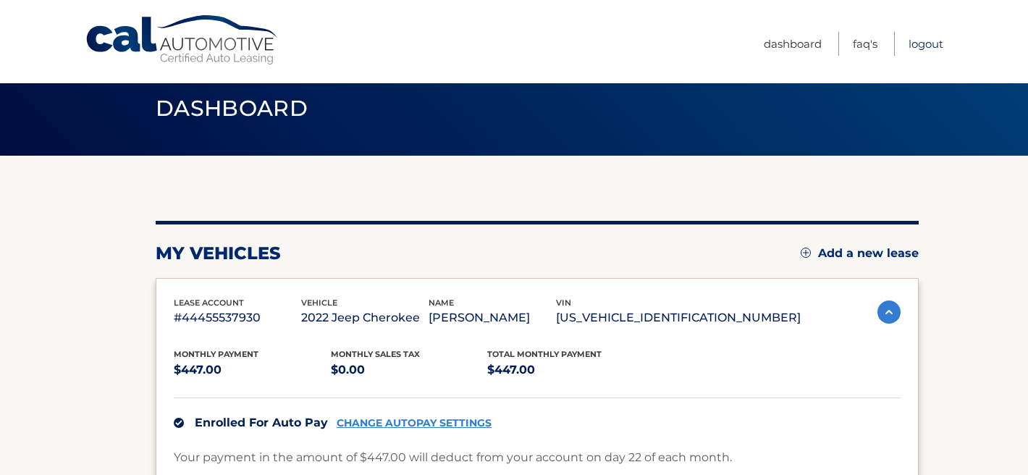
click at [917, 42] on link "Logout" at bounding box center [925, 44] width 35 height 24
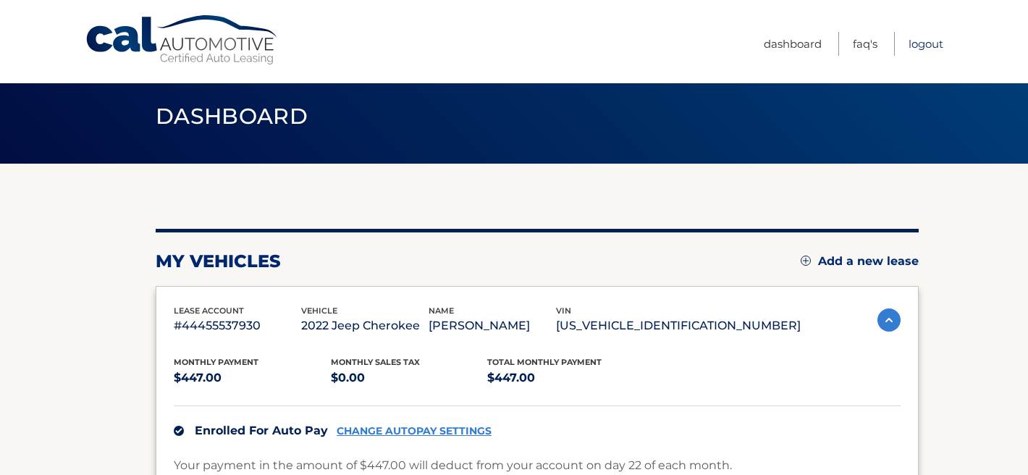
scroll to position [15, 0]
